Goal: Book appointment/travel/reservation

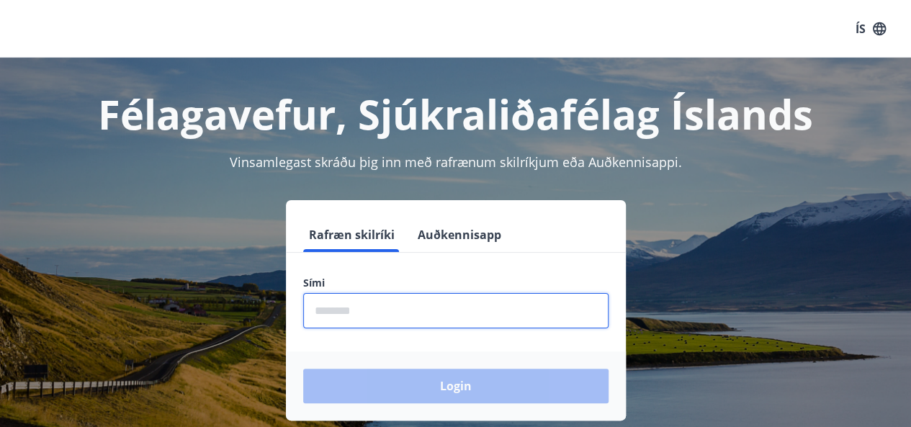
click at [371, 311] on input "phone" at bounding box center [455, 310] width 305 height 35
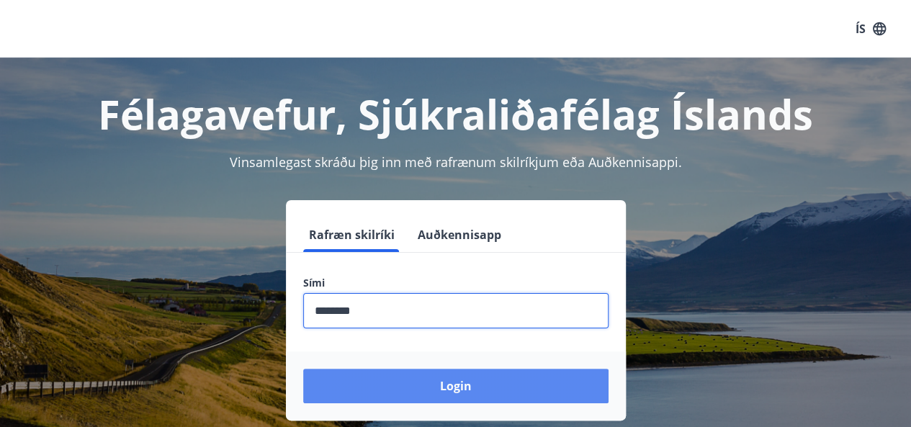
type input "********"
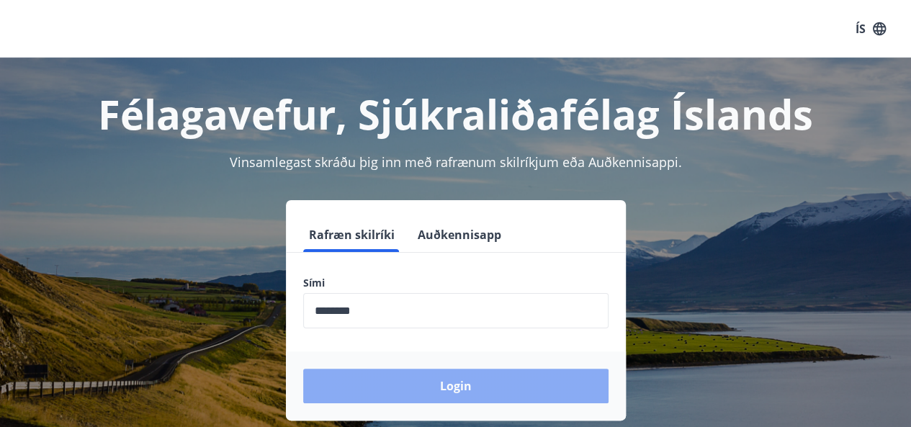
click at [448, 388] on button "Login" at bounding box center [455, 386] width 305 height 35
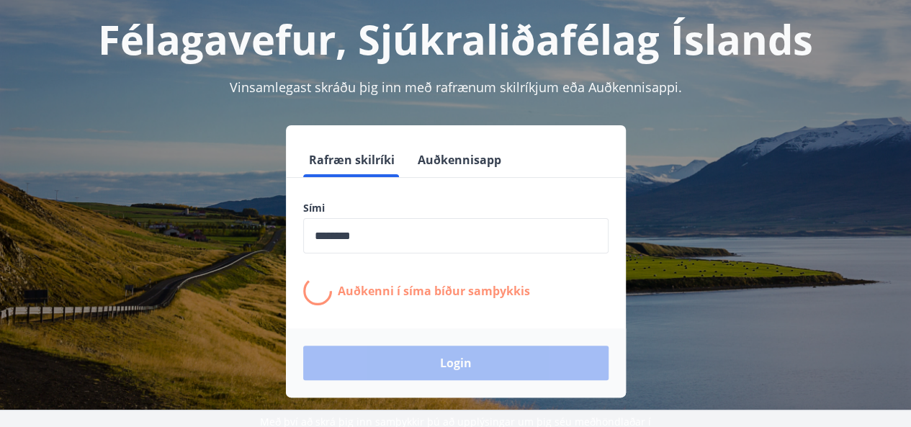
scroll to position [87, 0]
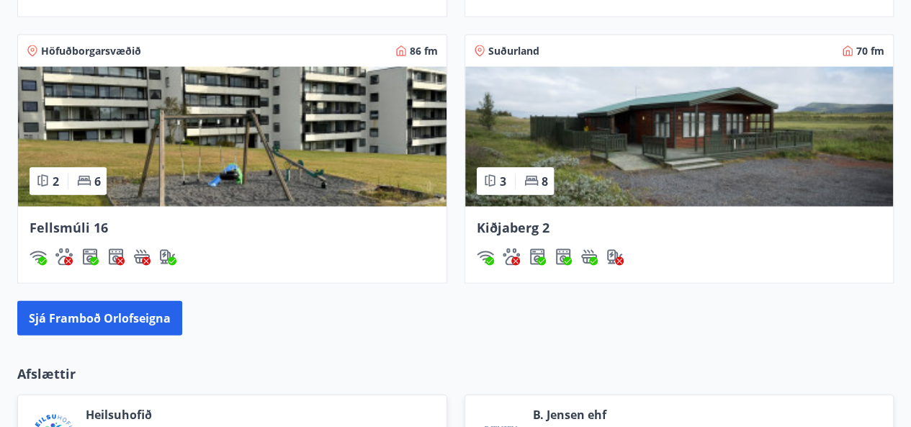
scroll to position [1416, 0]
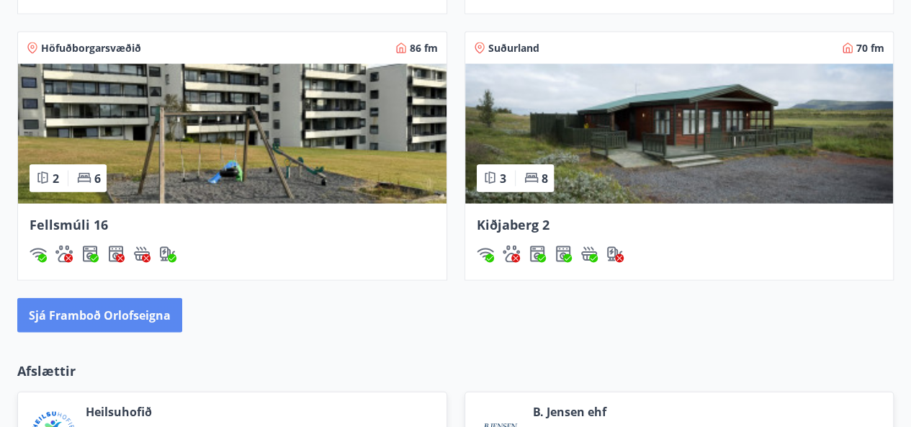
click at [168, 323] on button "Sjá framboð orlofseigna" at bounding box center [99, 315] width 165 height 35
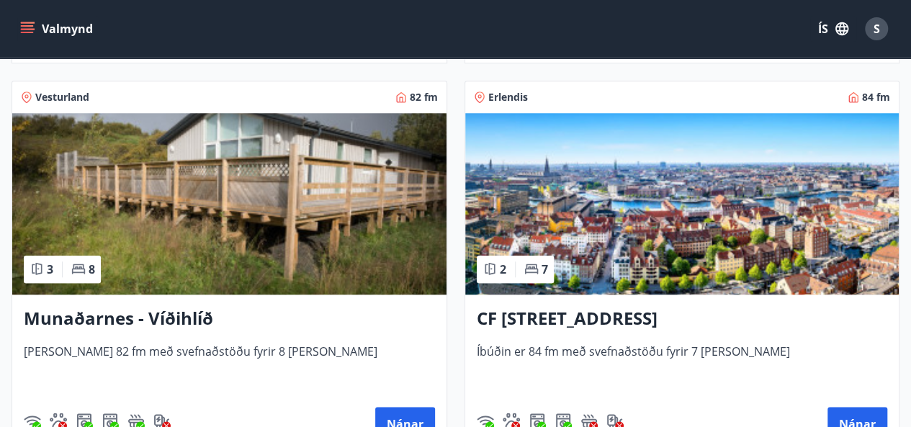
scroll to position [672, 0]
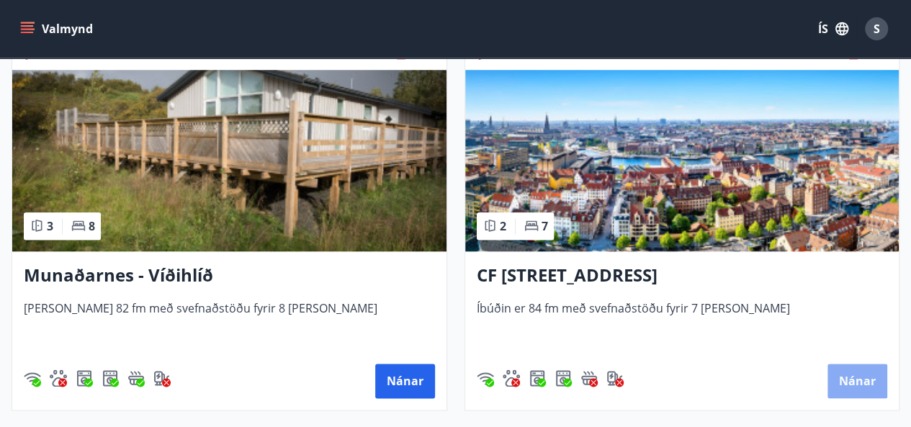
click at [860, 380] on button "Nánar" at bounding box center [858, 381] width 60 height 35
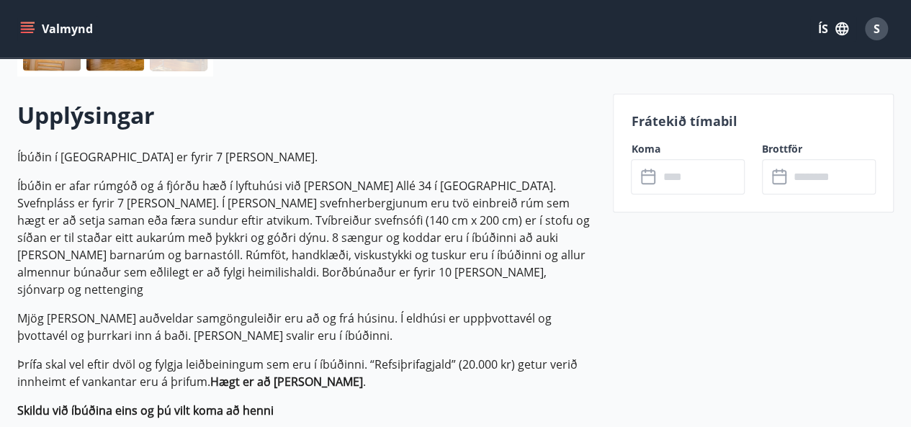
scroll to position [389, 0]
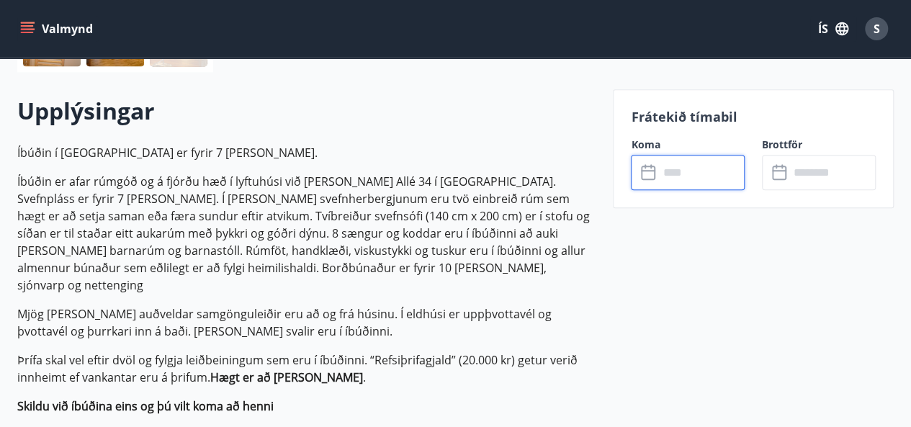
click at [689, 168] on input "text" at bounding box center [702, 172] width 86 height 35
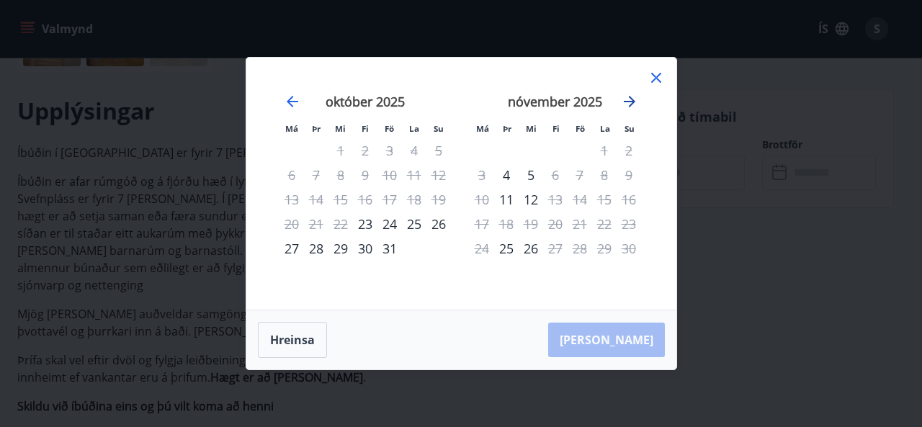
click at [633, 103] on icon "Move forward to switch to the next month." at bounding box center [630, 102] width 12 height 12
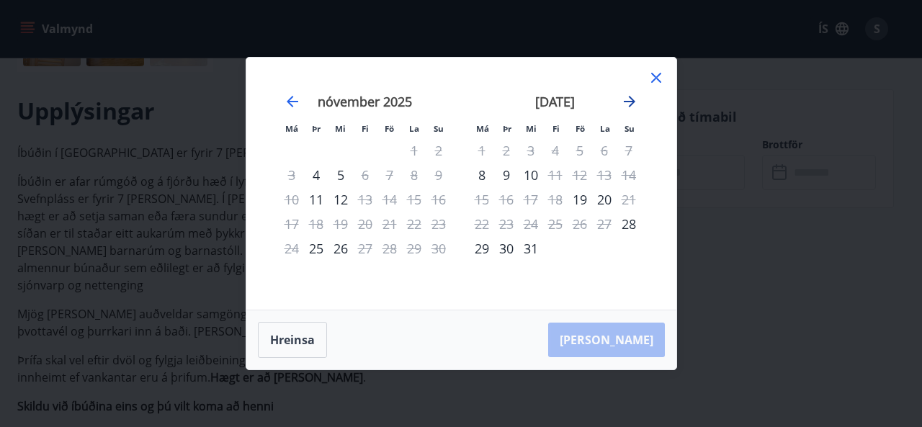
click at [633, 103] on icon "Move forward to switch to the next month." at bounding box center [630, 102] width 12 height 12
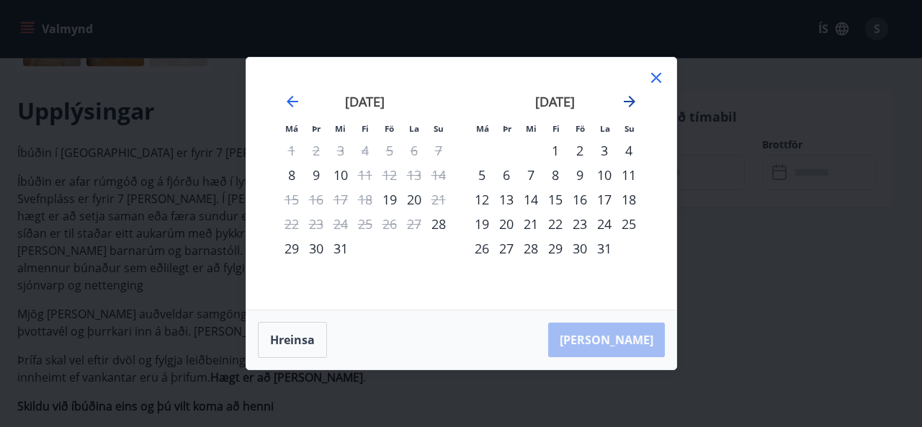
click at [633, 103] on icon "Move forward to switch to the next month." at bounding box center [630, 102] width 12 height 12
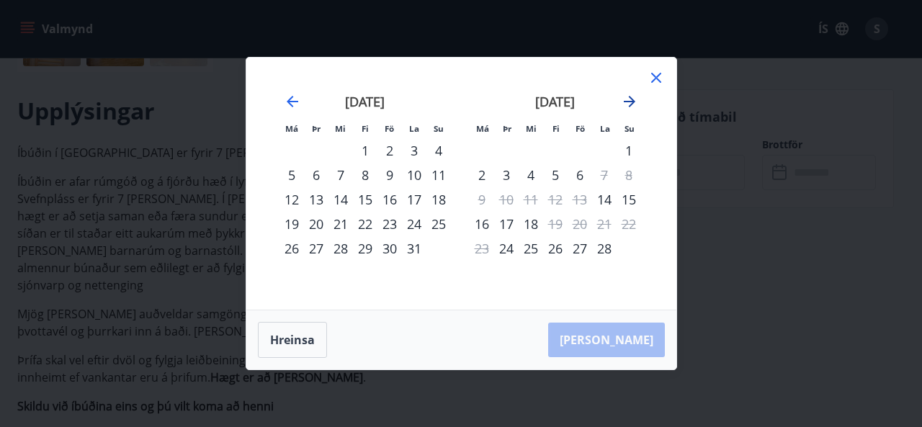
click at [633, 103] on icon "Move forward to switch to the next month." at bounding box center [630, 102] width 12 height 12
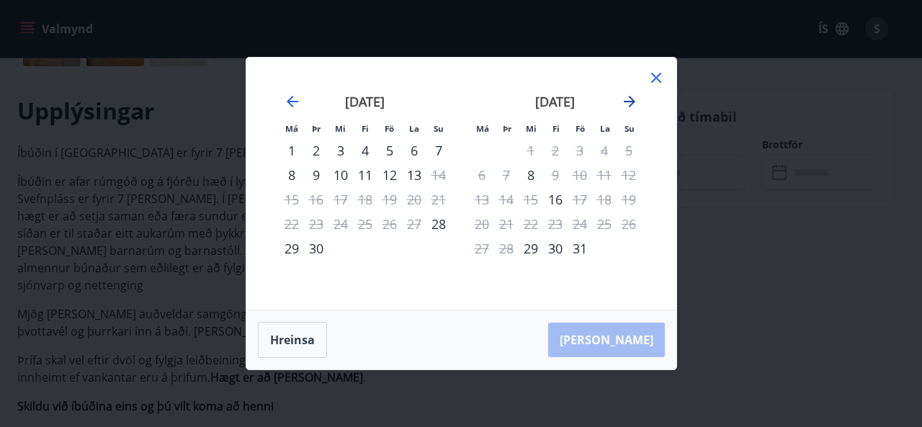
click at [633, 103] on icon "Move forward to switch to the next month." at bounding box center [630, 102] width 12 height 12
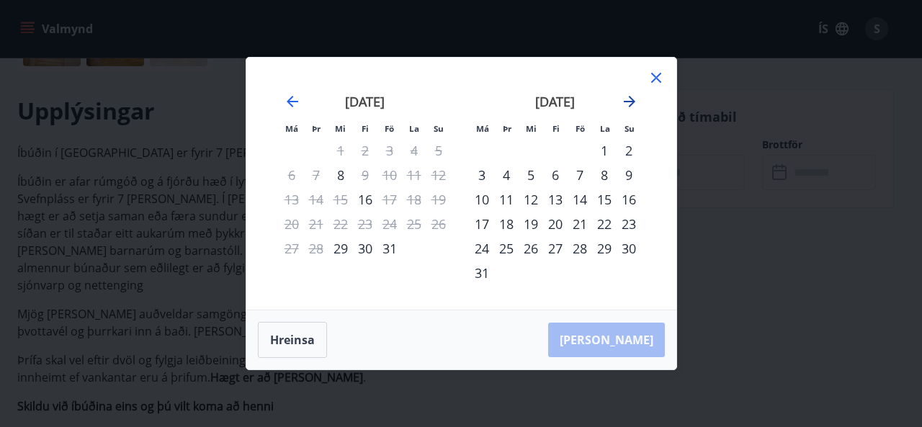
click at [633, 103] on icon "Move forward to switch to the next month." at bounding box center [630, 102] width 12 height 12
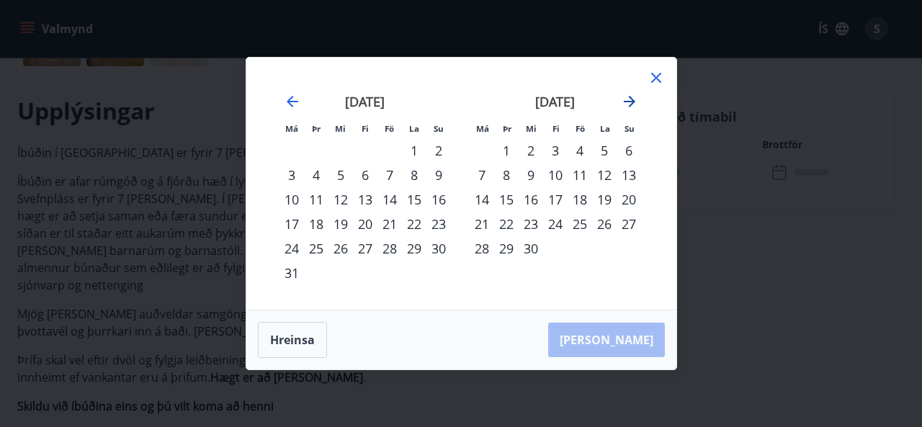
click at [633, 103] on icon "Move forward to switch to the next month." at bounding box center [630, 102] width 12 height 12
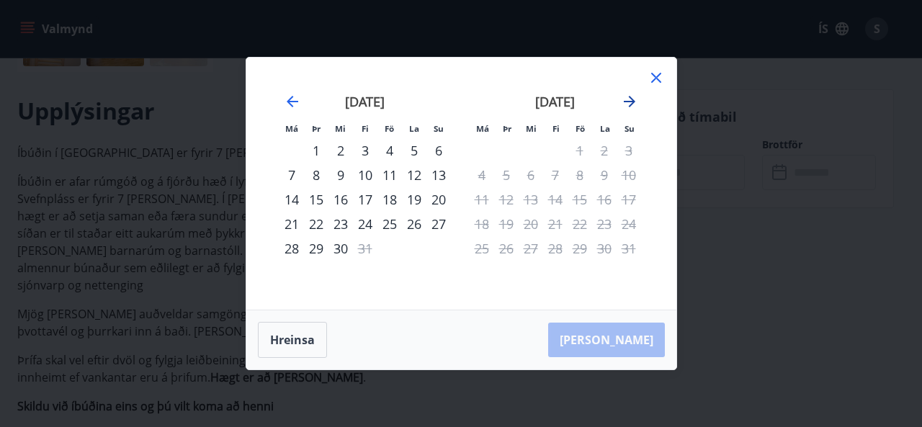
click at [633, 103] on icon "Move forward to switch to the next month." at bounding box center [630, 102] width 12 height 12
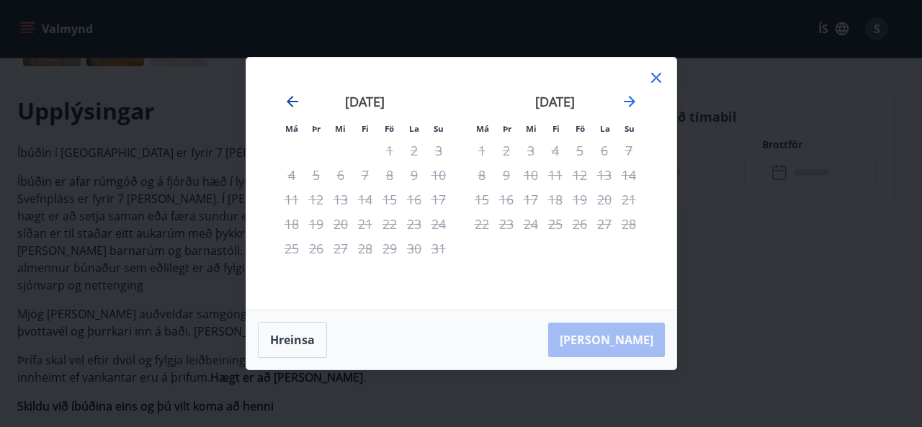
click at [293, 103] on icon "Move backward to switch to the previous month." at bounding box center [292, 101] width 17 height 17
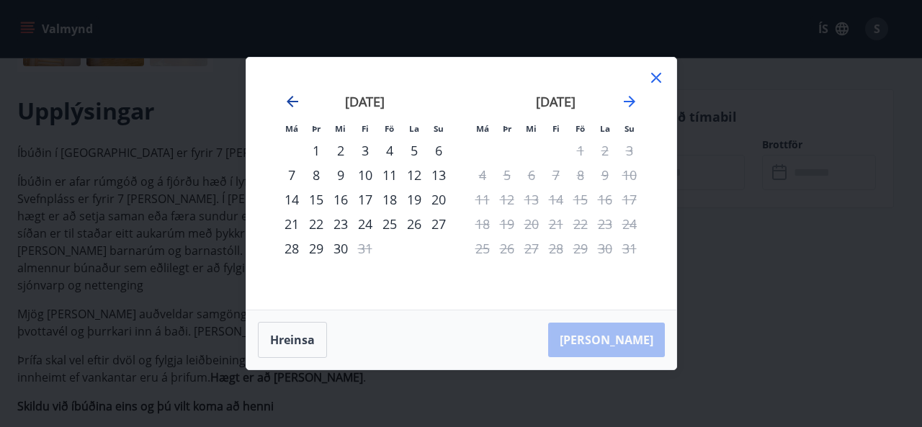
click at [293, 103] on icon "Move backward to switch to the previous month." at bounding box center [292, 101] width 17 height 17
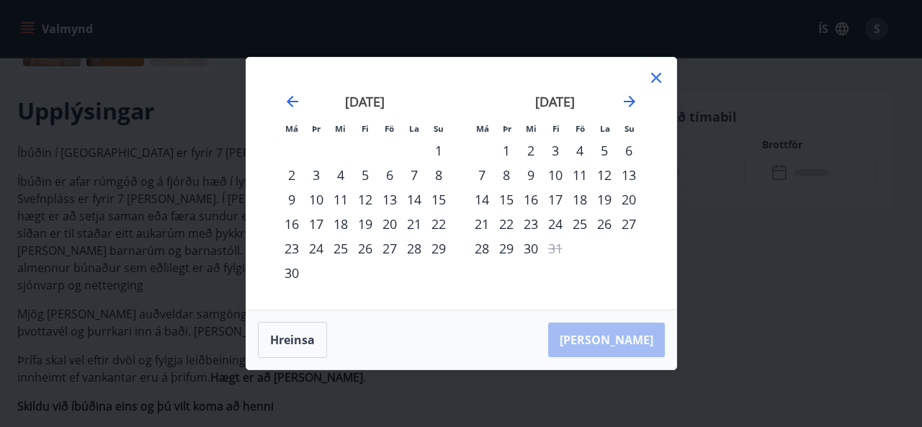
click at [658, 80] on icon at bounding box center [656, 78] width 10 height 10
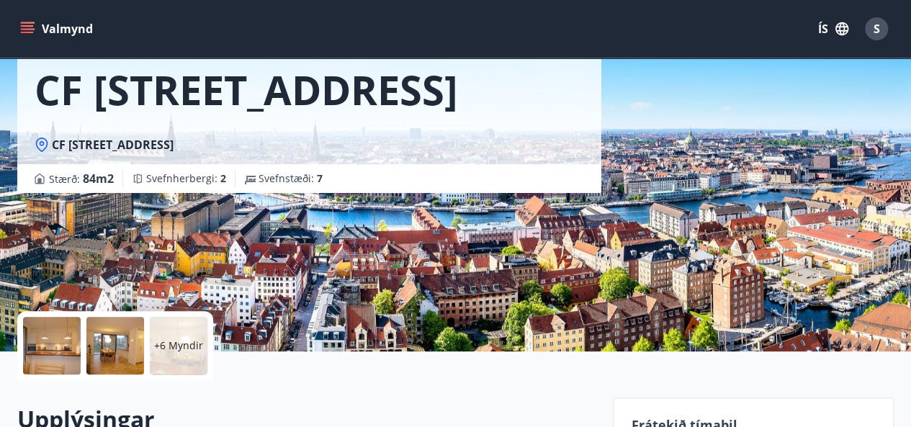
scroll to position [0, 0]
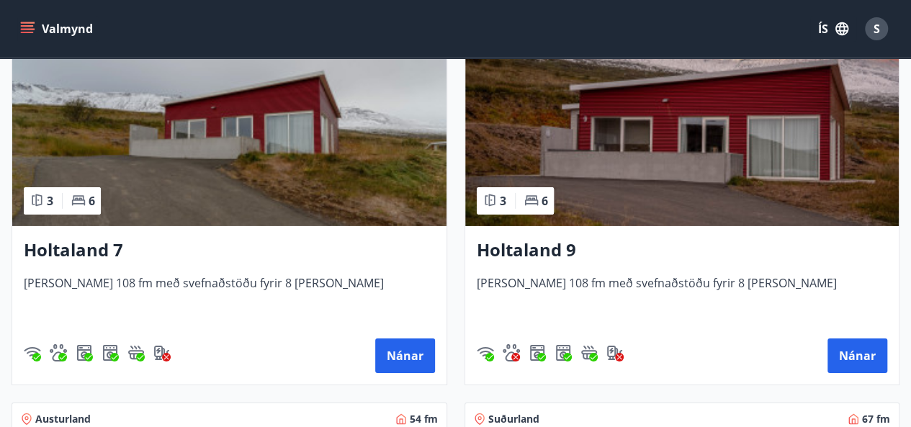
scroll to position [2238, 0]
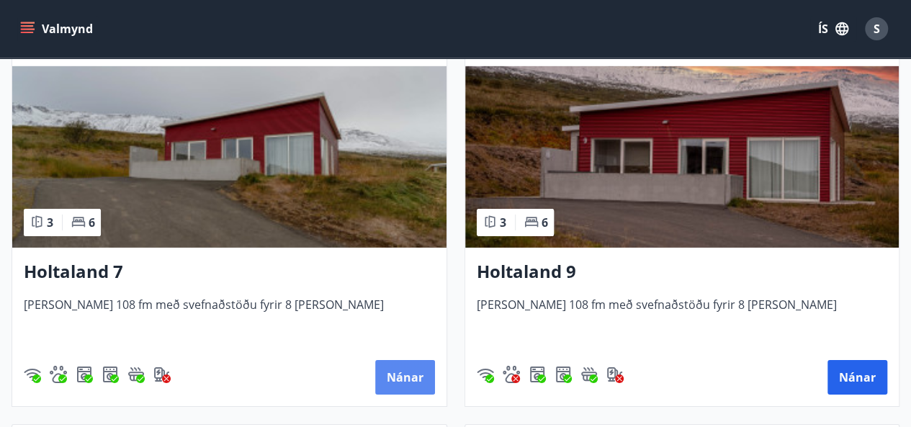
click at [416, 376] on button "Nánar" at bounding box center [405, 377] width 60 height 35
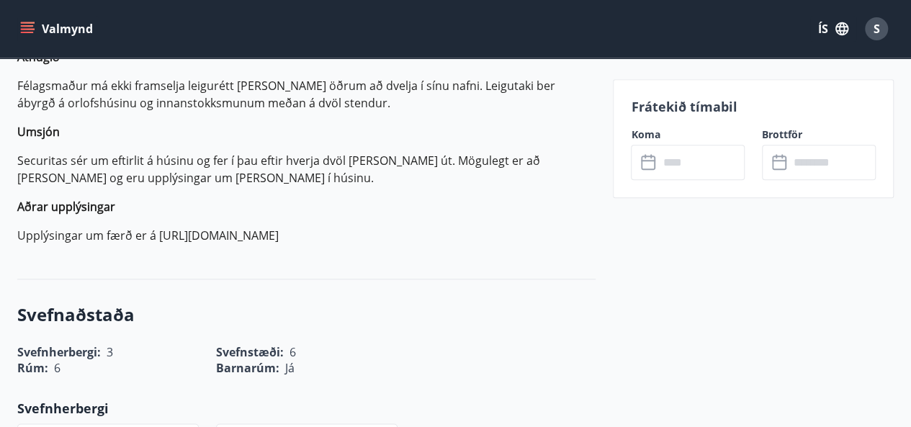
scroll to position [785, 0]
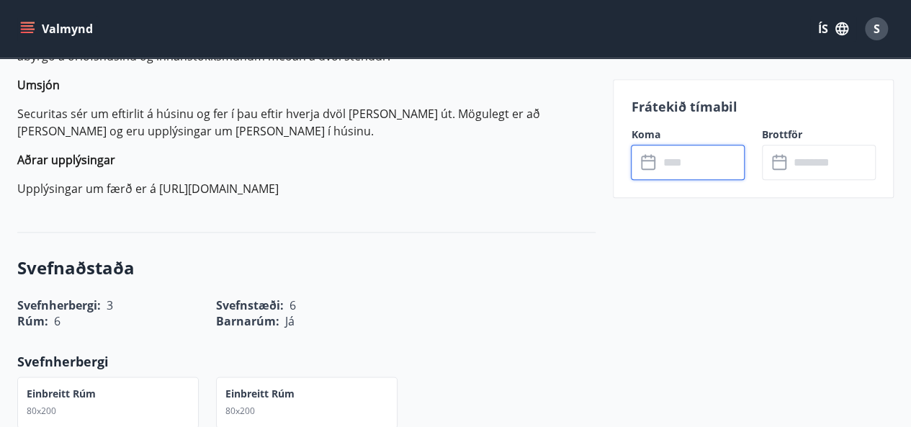
click at [663, 153] on input "text" at bounding box center [702, 162] width 86 height 35
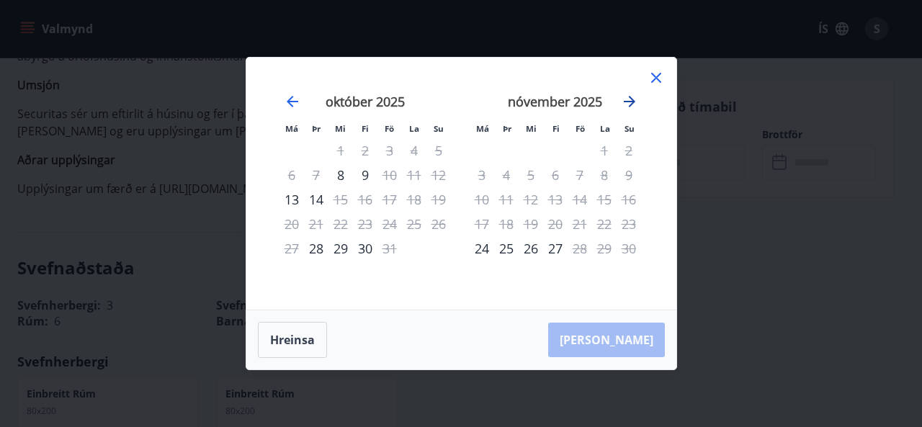
click at [638, 100] on icon "Move forward to switch to the next month." at bounding box center [629, 101] width 17 height 17
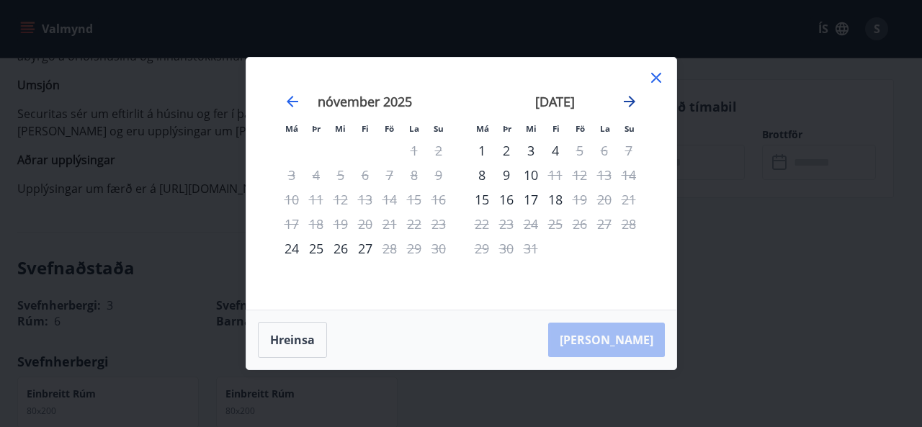
click at [638, 100] on icon "Move forward to switch to the next month." at bounding box center [629, 101] width 17 height 17
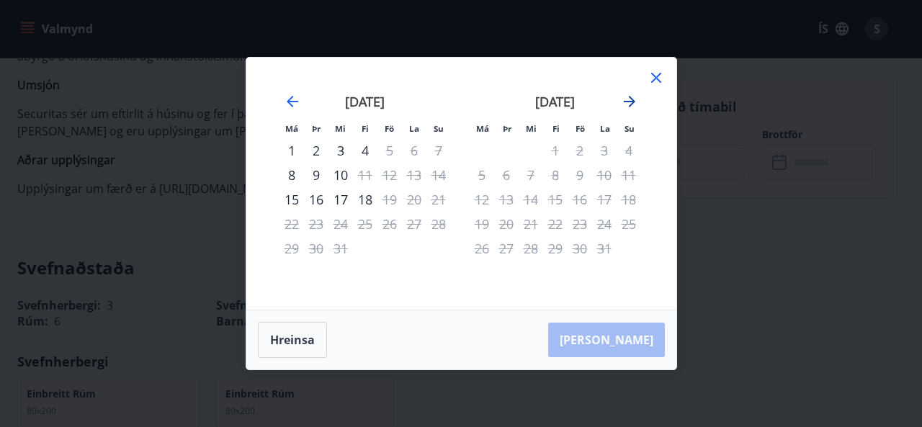
click at [638, 100] on icon "Move forward to switch to the next month." at bounding box center [629, 101] width 17 height 17
click at [654, 81] on icon at bounding box center [656, 77] width 17 height 17
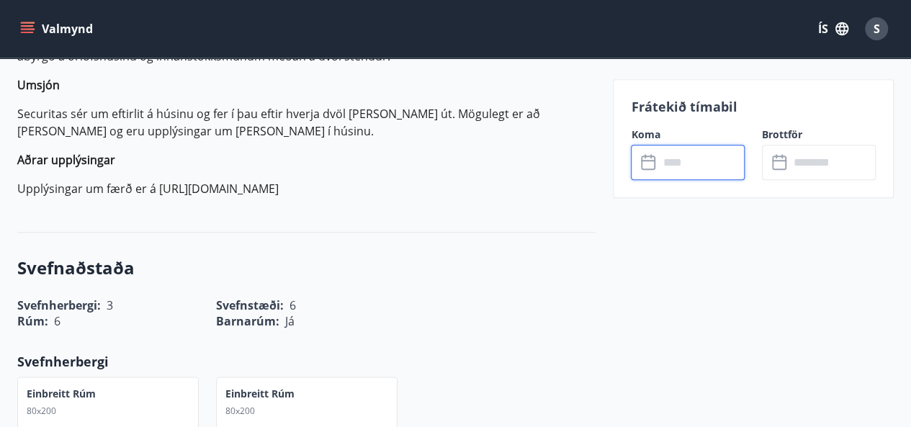
scroll to position [0, 0]
